Goal: Information Seeking & Learning: Find specific page/section

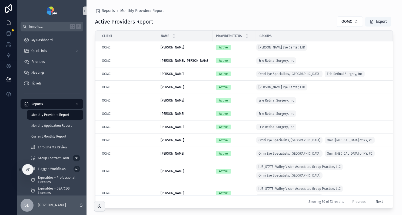
scroll to position [1, 0]
click at [40, 61] on span "Priorities" at bounding box center [38, 62] width 14 height 4
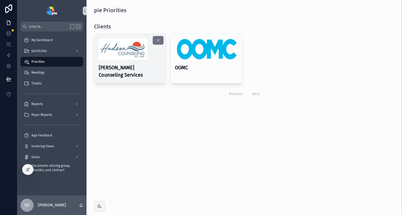
click at [127, 58] on img "scrollable content" at bounding box center [123, 49] width 49 height 22
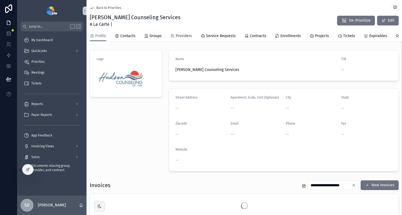
drag, startPoint x: 188, startPoint y: 37, endPoint x: 195, endPoint y: 41, distance: 9.0
click at [188, 36] on span "Providers" at bounding box center [184, 35] width 16 height 5
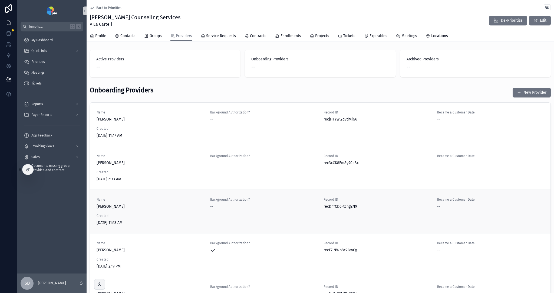
click at [106, 206] on span "[PERSON_NAME]" at bounding box center [150, 206] width 107 height 5
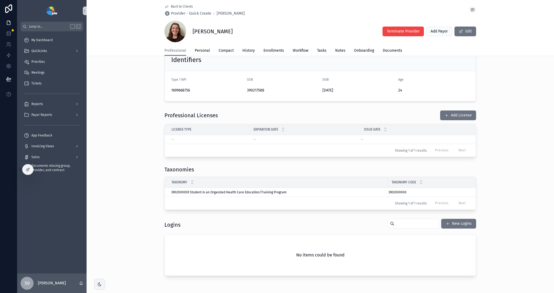
scroll to position [155, 0]
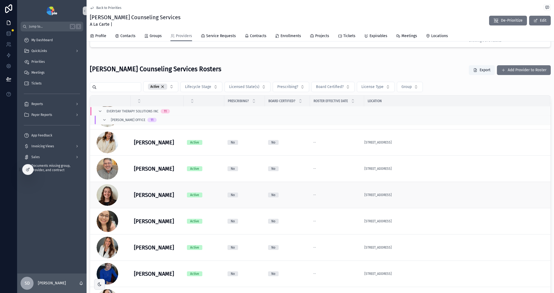
scroll to position [24, 0]
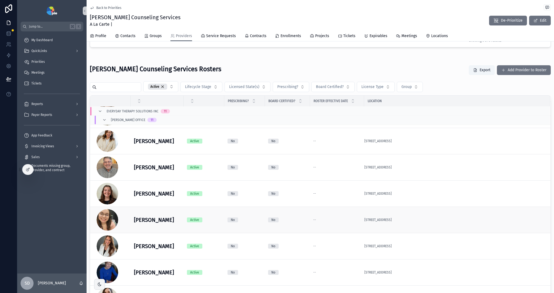
click at [177, 215] on div "[PERSON_NAME], [PERSON_NAME], [PERSON_NAME]" at bounding box center [157, 220] width 47 height 8
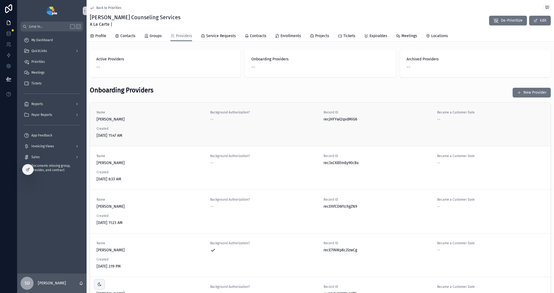
click at [173, 122] on span "[PERSON_NAME]" at bounding box center [150, 119] width 107 height 5
click at [197, 159] on div "Name [PERSON_NAME]" at bounding box center [150, 160] width 107 height 12
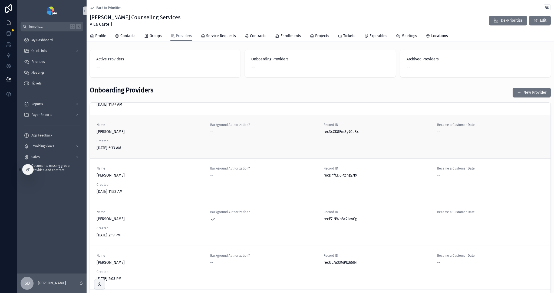
scroll to position [34, 0]
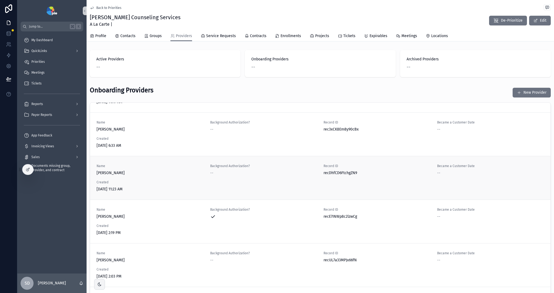
click at [170, 191] on span "[DATE] 11:23 AM" at bounding box center [150, 188] width 107 height 5
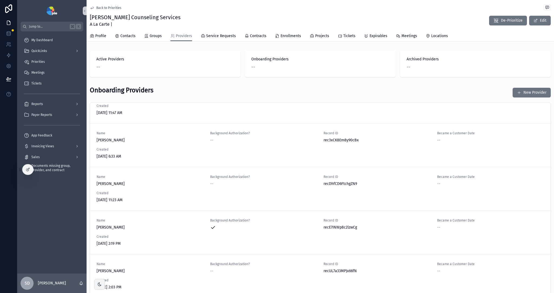
scroll to position [25, 0]
click at [126, 188] on div "Name [PERSON_NAME] Background Authorization? -- Record ID recDhfCD6FtchgZN9 Bec…" at bounding box center [321, 187] width 448 height 28
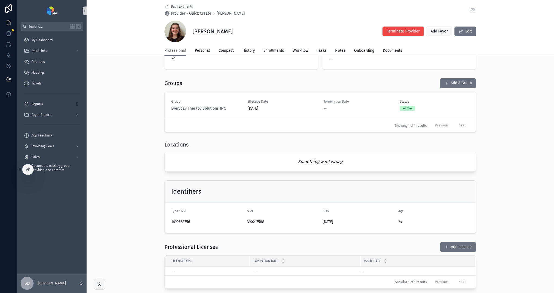
scroll to position [17, 0]
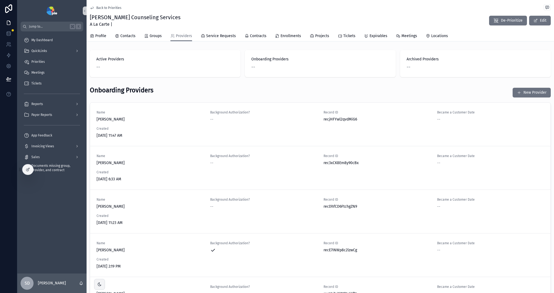
click at [133, 170] on span "Created" at bounding box center [150, 172] width 107 height 4
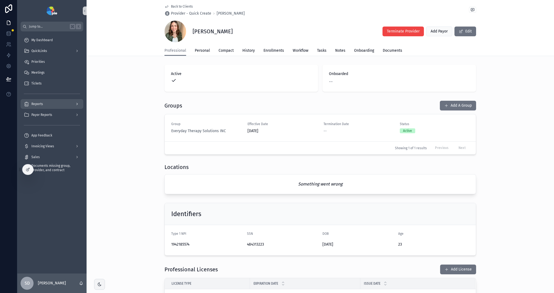
click at [76, 104] on icon "scrollable content" at bounding box center [77, 104] width 4 height 4
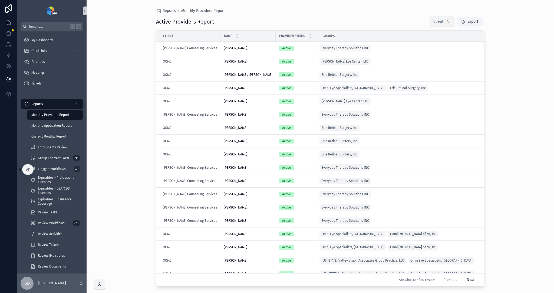
click at [402, 24] on span "Client" at bounding box center [439, 21] width 10 height 5
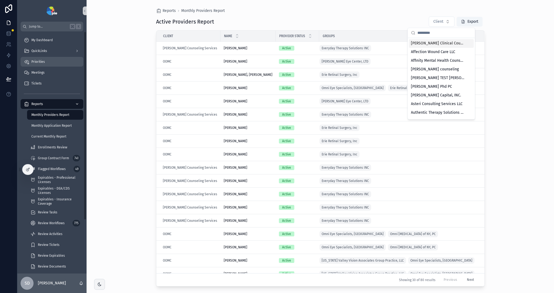
click at [44, 63] on span "Priorities" at bounding box center [38, 62] width 14 height 4
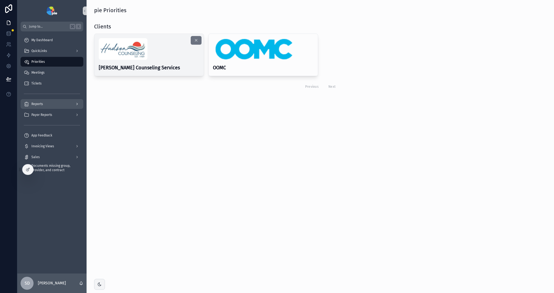
click at [132, 51] on img "scrollable content" at bounding box center [123, 49] width 49 height 22
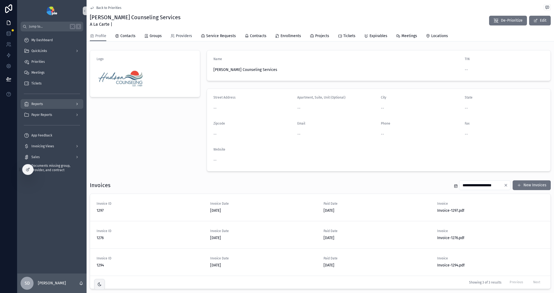
click at [178, 35] on span "Providers" at bounding box center [184, 35] width 16 height 5
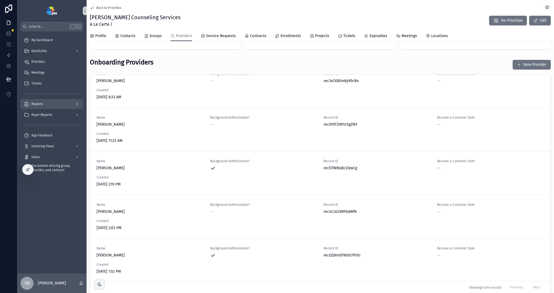
scroll to position [54, 0]
click at [123, 35] on span "Contacts" at bounding box center [127, 35] width 15 height 5
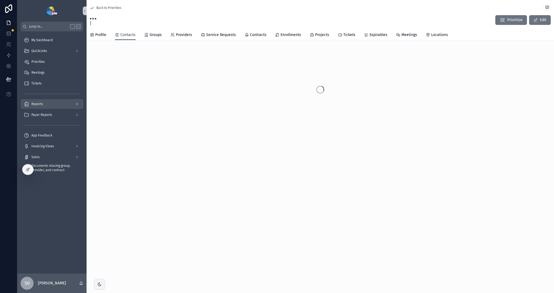
click at [123, 35] on span "Contacts" at bounding box center [127, 34] width 15 height 5
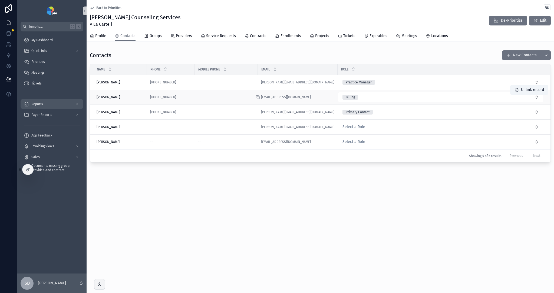
click at [260, 97] on icon "scrollable content" at bounding box center [258, 97] width 4 height 4
